Goal: Transaction & Acquisition: Purchase product/service

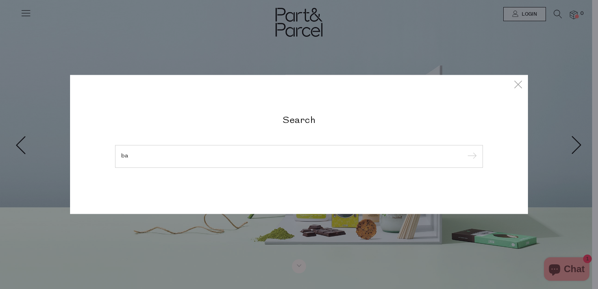
type input "b"
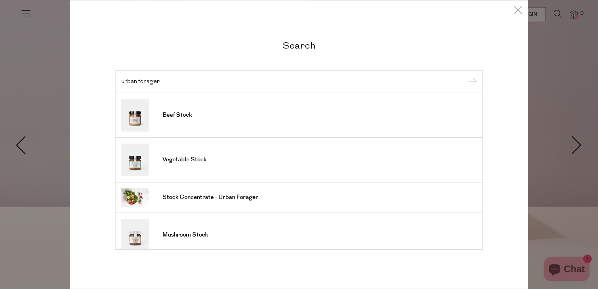
type input "urban forager"
click at [465, 76] on input "submit" at bounding box center [471, 82] width 12 height 12
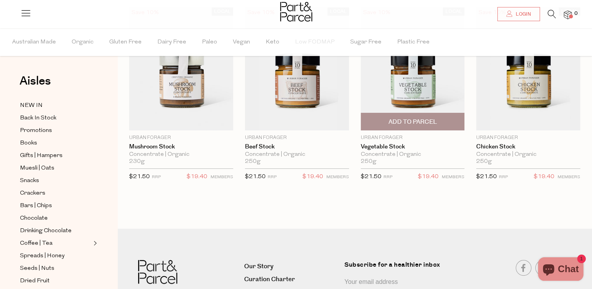
scroll to position [78, 0]
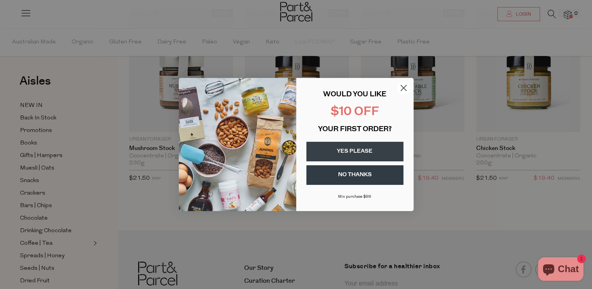
click at [401, 89] on circle "Close dialog" at bounding box center [403, 87] width 13 height 13
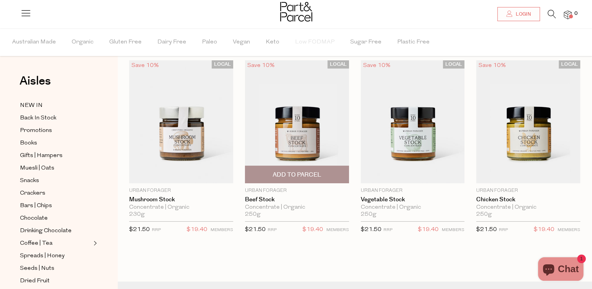
scroll to position [39, 0]
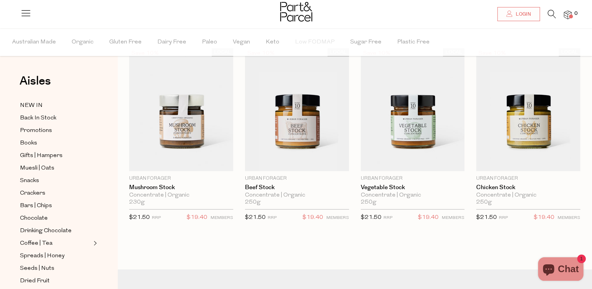
click at [284, 231] on div "LOCAL Save 10% 1 Add To Parcel Urban Forager Mushroom Stock Concentrate | Organ…" at bounding box center [348, 143] width 463 height 190
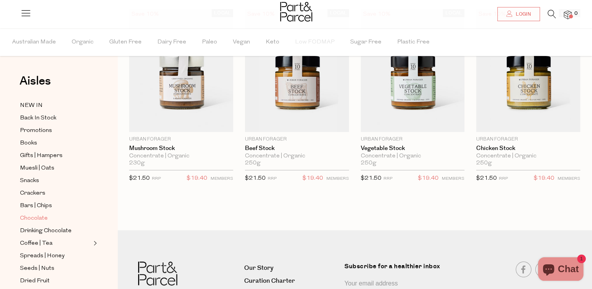
scroll to position [0, 0]
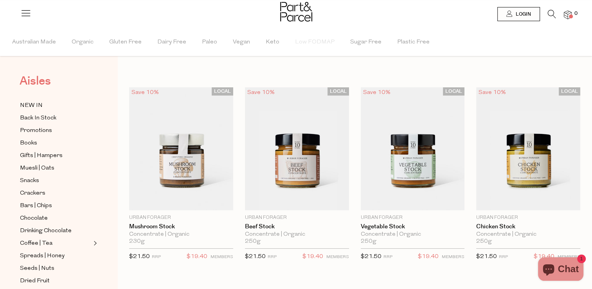
click at [37, 79] on span "Aisles" at bounding box center [35, 80] width 31 height 17
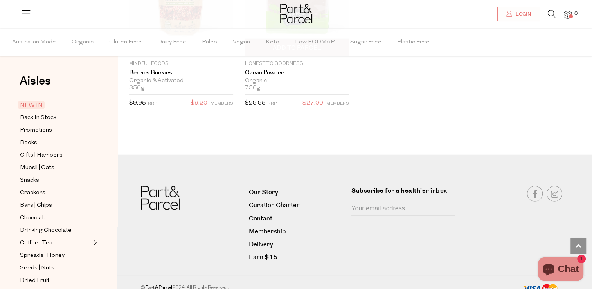
scroll to position [1898, 0]
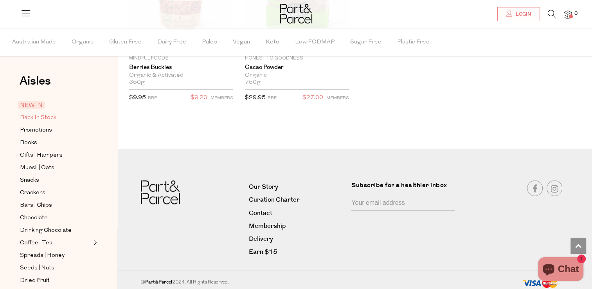
click at [42, 116] on span "Back In Stock" at bounding box center [38, 117] width 36 height 9
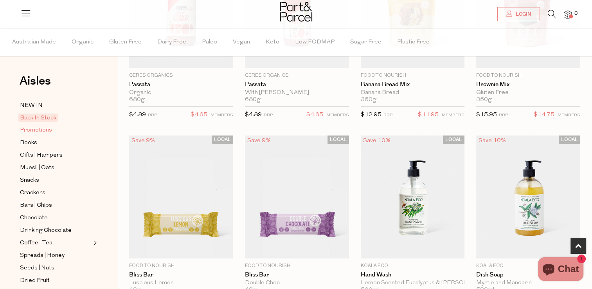
click at [33, 126] on span "Promotions" at bounding box center [36, 130] width 32 height 9
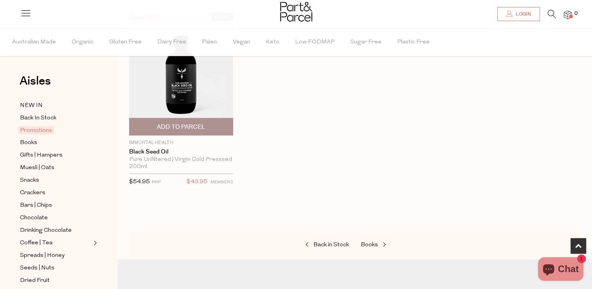
scroll to position [274, 0]
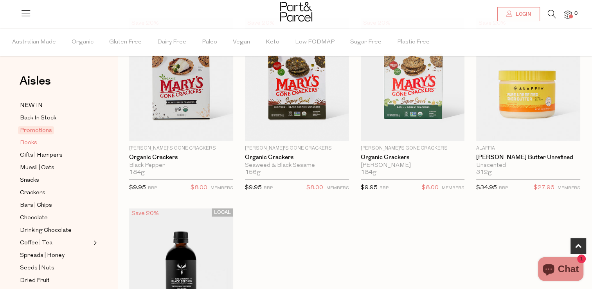
click at [40, 142] on link "Books" at bounding box center [55, 143] width 71 height 10
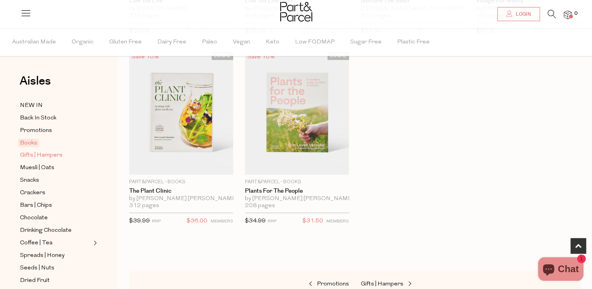
click at [40, 156] on span "Gifts | Hampers" at bounding box center [41, 155] width 43 height 9
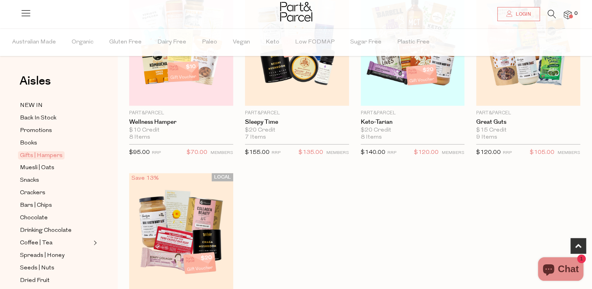
scroll to position [313, 0]
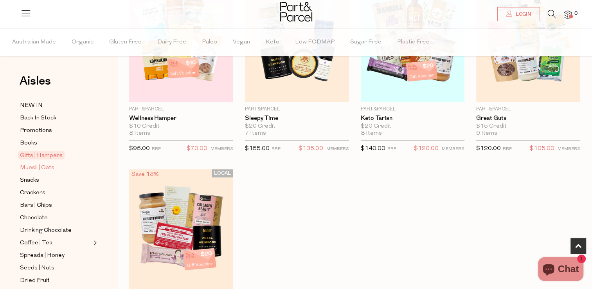
click at [29, 165] on span "Muesli | Oats" at bounding box center [37, 167] width 34 height 9
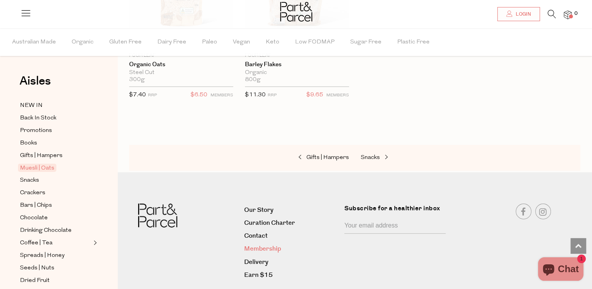
scroll to position [2479, 0]
